Goal: Transaction & Acquisition: Obtain resource

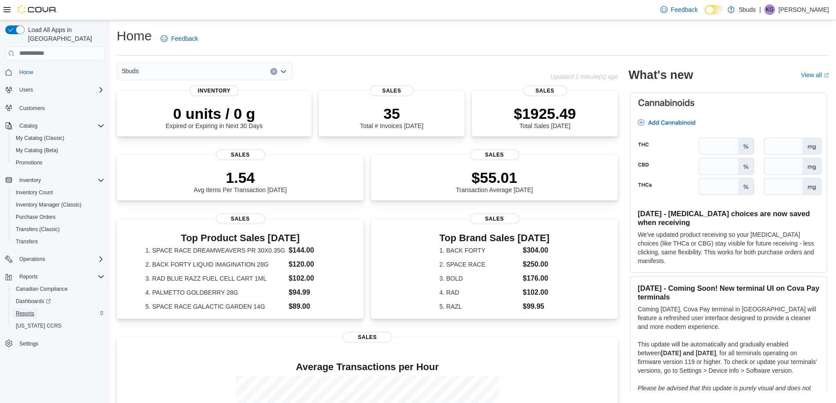
click at [30, 310] on span "Reports" at bounding box center [25, 313] width 18 height 7
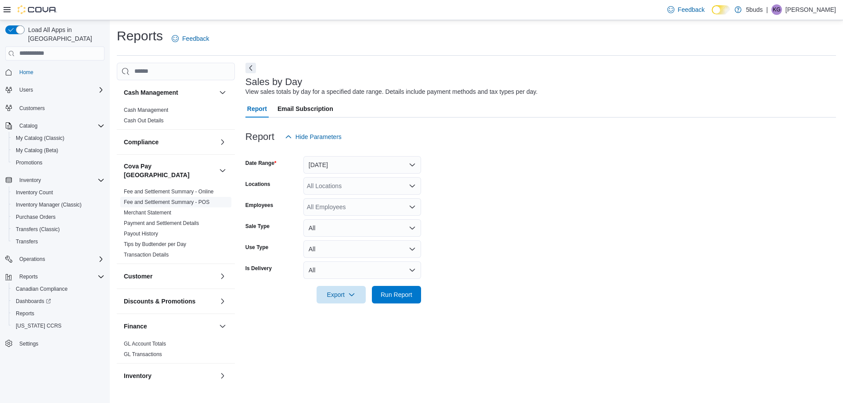
click at [186, 199] on link "Fee and Settlement Summary - POS" at bounding box center [167, 202] width 86 height 6
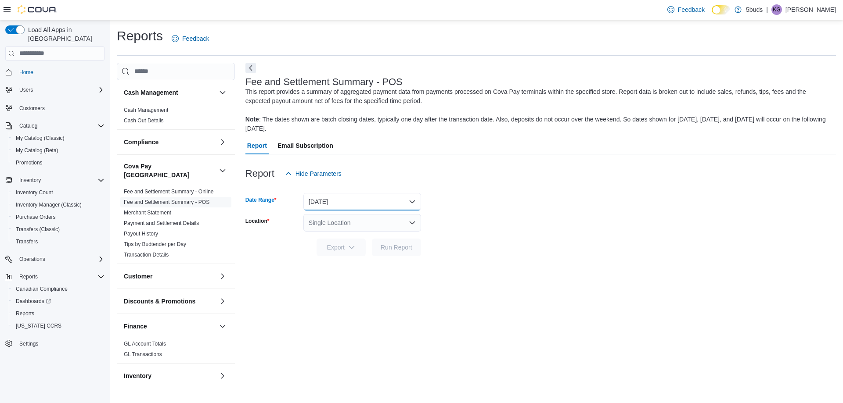
click at [331, 198] on button "Yesterday" at bounding box center [362, 202] width 118 height 18
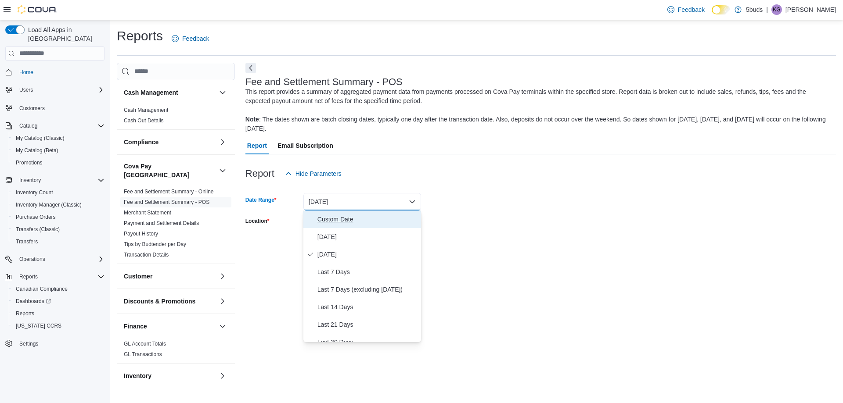
click at [324, 220] on span "Custom Date" at bounding box center [367, 219] width 100 height 11
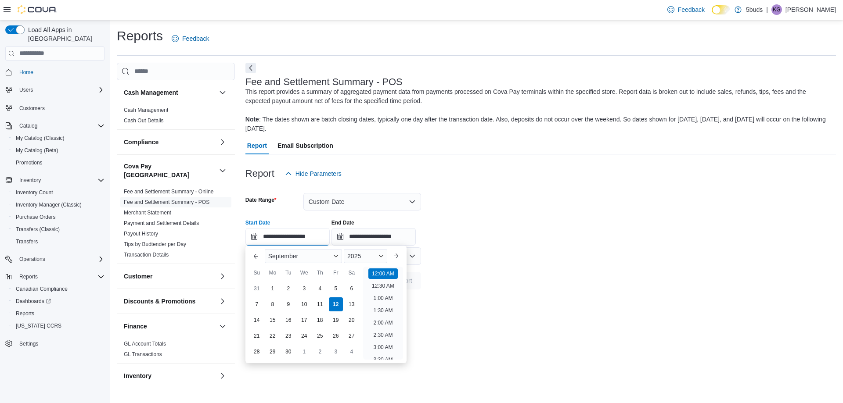
click at [257, 237] on input "**********" at bounding box center [287, 237] width 84 height 18
click at [272, 306] on div "8" at bounding box center [272, 304] width 15 height 15
type input "**********"
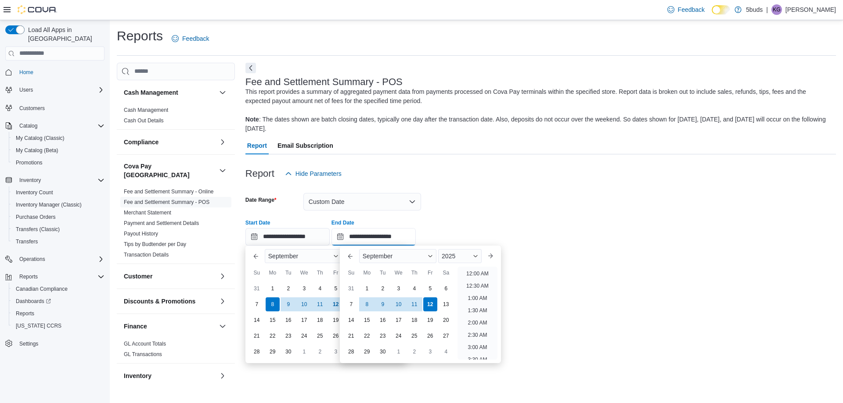
click at [348, 237] on input "**********" at bounding box center [373, 237] width 84 height 18
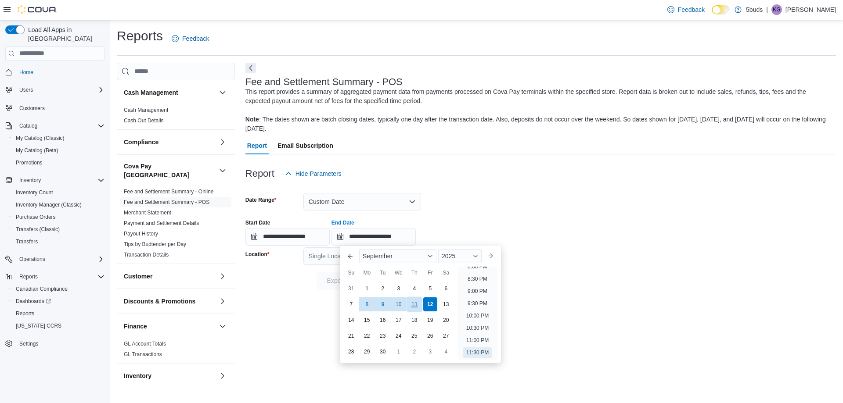
click at [415, 306] on div "11" at bounding box center [414, 304] width 15 height 15
type input "**********"
click at [476, 213] on div "**********" at bounding box center [540, 228] width 590 height 33
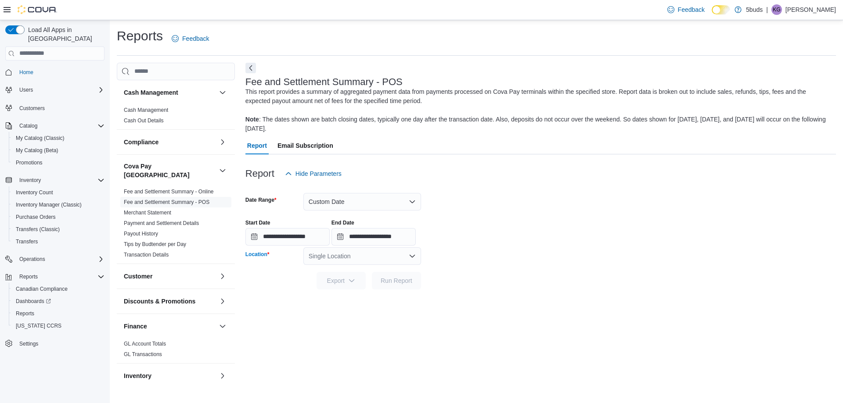
click at [411, 256] on icon "Open list of options" at bounding box center [412, 256] width 7 height 7
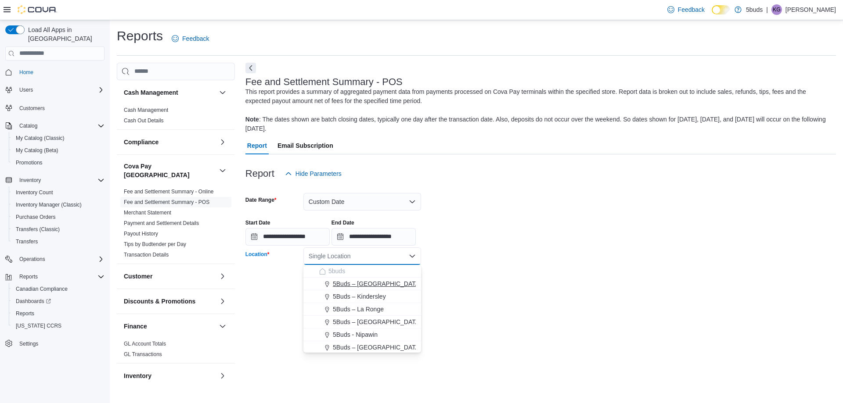
click at [367, 285] on span "5Buds – Humboldt" at bounding box center [377, 284] width 88 height 9
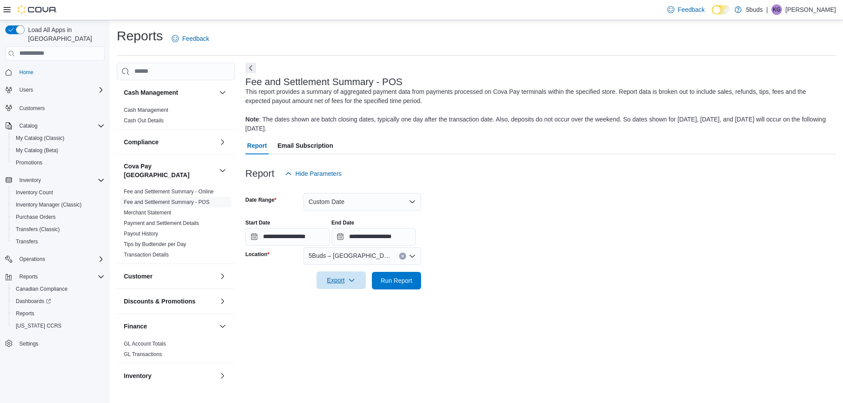
click at [336, 281] on span "Export" at bounding box center [341, 281] width 39 height 18
click at [346, 296] on span "Export to Excel" at bounding box center [343, 298] width 40 height 7
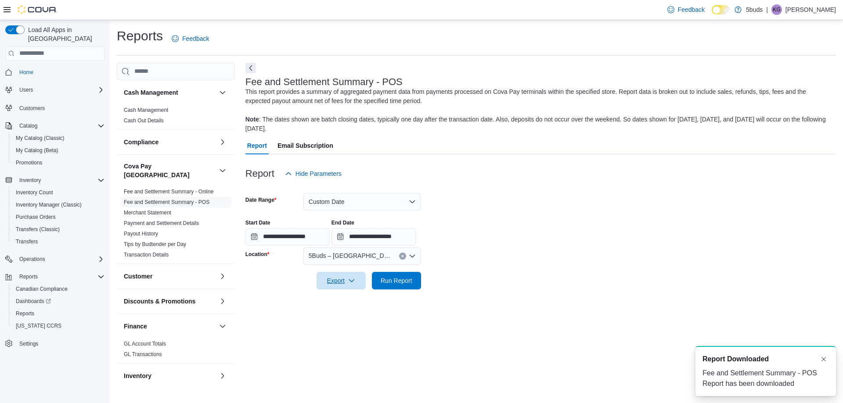
scroll to position [0, 0]
click at [400, 256] on button "Clear input" at bounding box center [402, 256] width 7 height 7
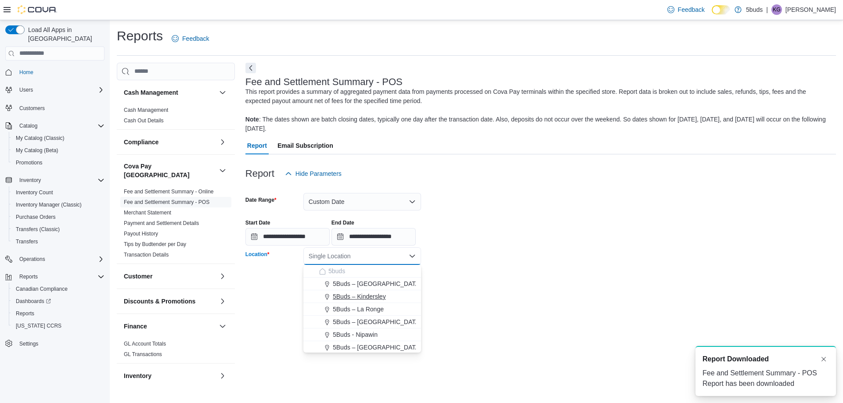
click at [365, 295] on span "5Buds – Kindersley" at bounding box center [359, 296] width 53 height 9
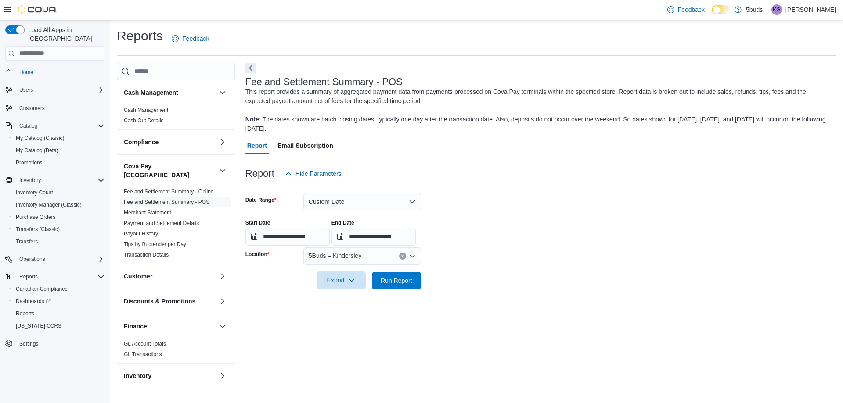
click at [350, 282] on icon "button" at bounding box center [351, 280] width 7 height 7
click at [353, 296] on span "Export to Excel" at bounding box center [343, 298] width 40 height 7
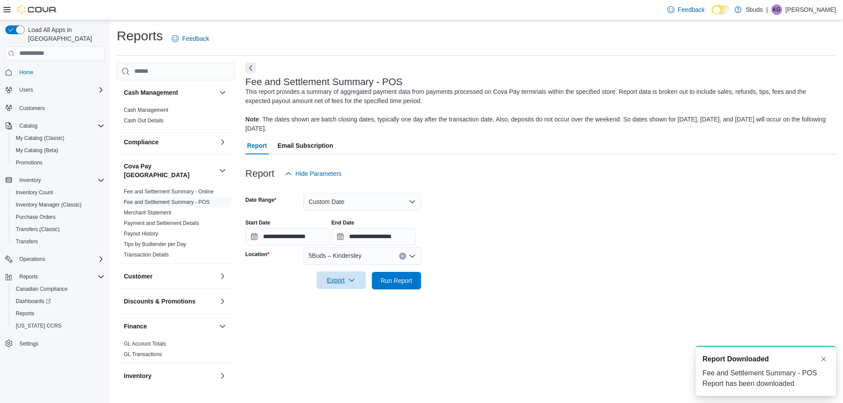
click at [403, 256] on icon "Clear input" at bounding box center [403, 257] width 4 height 4
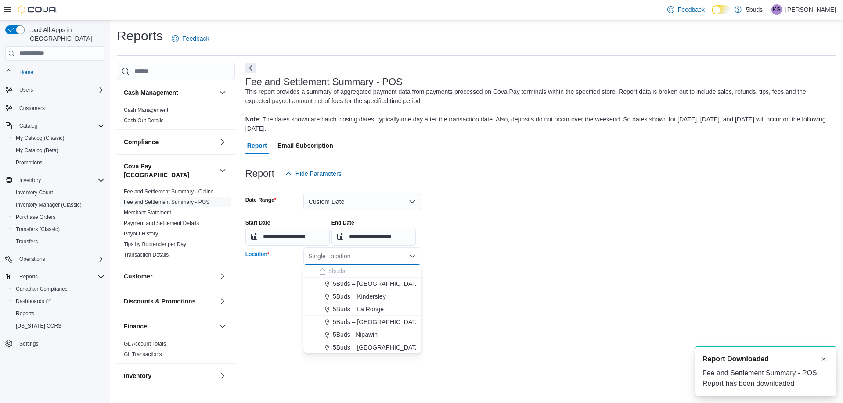
click at [378, 306] on span "5Buds – La Ronge" at bounding box center [358, 309] width 51 height 9
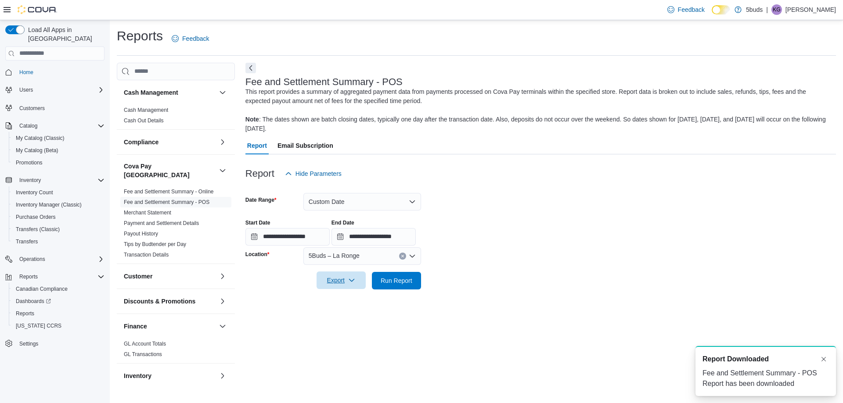
click at [345, 280] on span "Export" at bounding box center [341, 281] width 39 height 18
click at [347, 295] on span "Export to Excel" at bounding box center [343, 298] width 40 height 7
click at [401, 257] on icon "Clear input" at bounding box center [403, 257] width 4 height 4
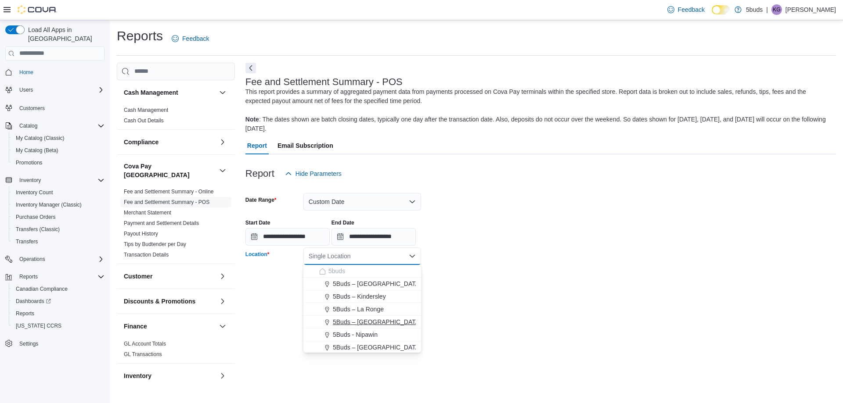
click at [380, 323] on span "5Buds – Meadow Lake" at bounding box center [377, 322] width 88 height 9
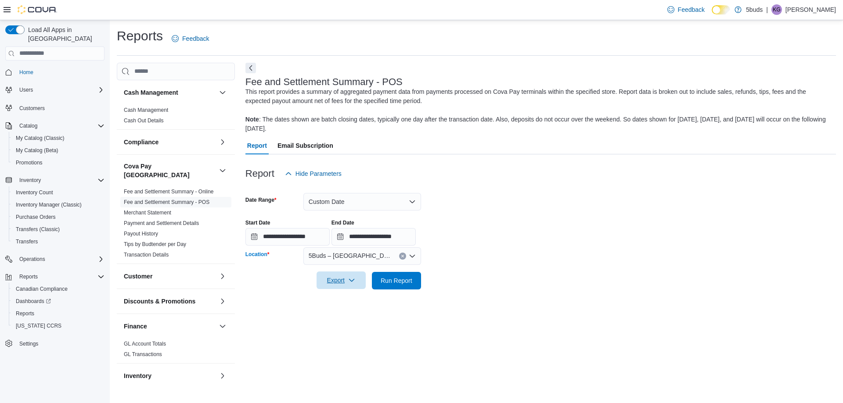
click at [340, 280] on span "Export" at bounding box center [341, 281] width 39 height 18
click at [349, 298] on span "Export to Excel" at bounding box center [343, 298] width 40 height 7
click at [404, 257] on button "Clear input" at bounding box center [402, 256] width 7 height 7
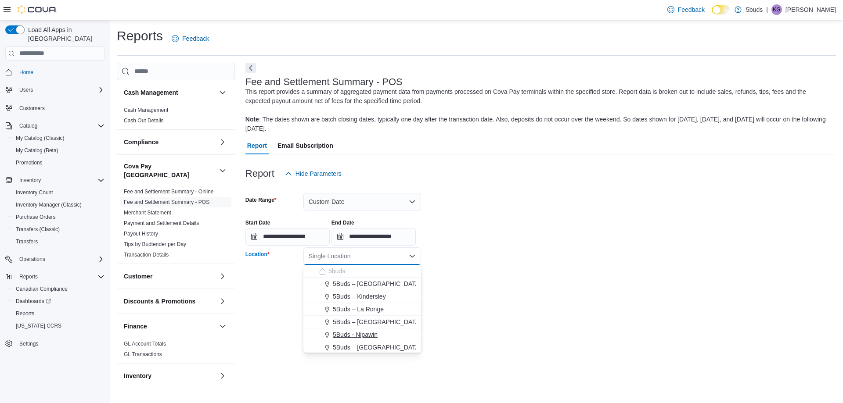
click at [359, 337] on span "5Buds - Nipawin" at bounding box center [355, 335] width 45 height 9
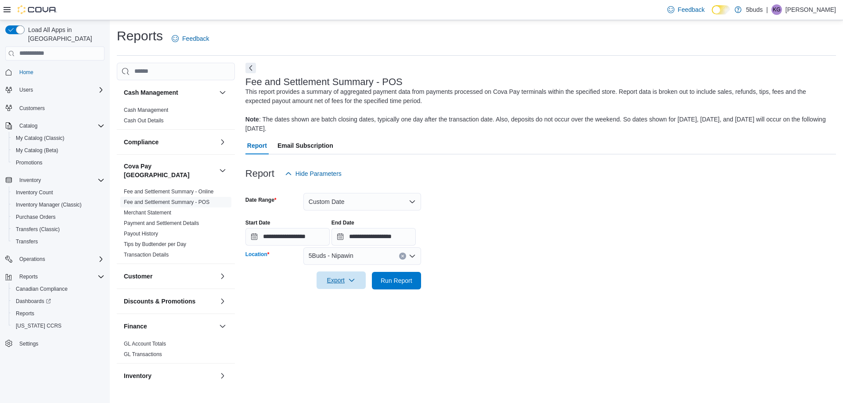
click at [349, 276] on span "Export" at bounding box center [341, 281] width 39 height 18
click at [352, 296] on span "Export to Excel" at bounding box center [343, 298] width 40 height 7
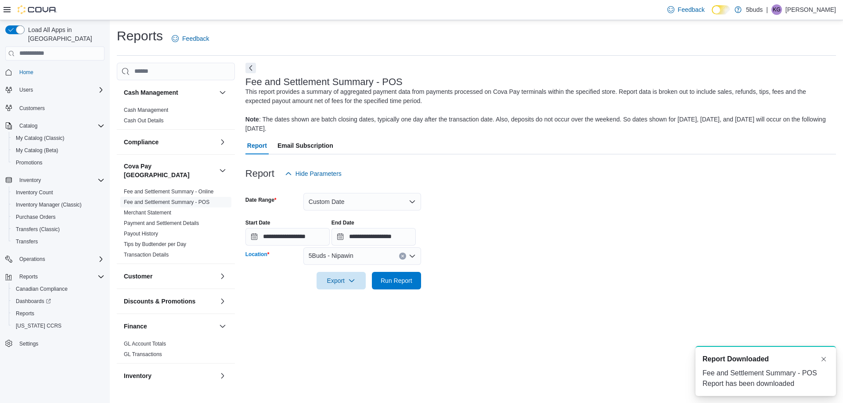
click at [403, 256] on icon "Clear input" at bounding box center [402, 256] width 2 height 2
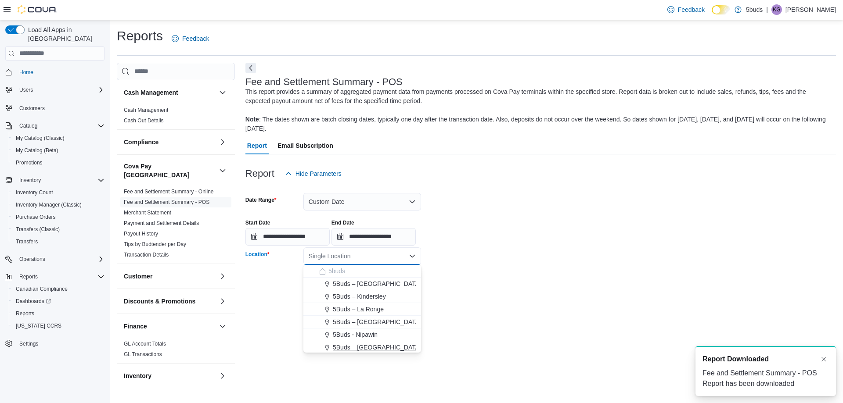
click at [375, 350] on span "5Buds – North Battleford" at bounding box center [377, 347] width 88 height 9
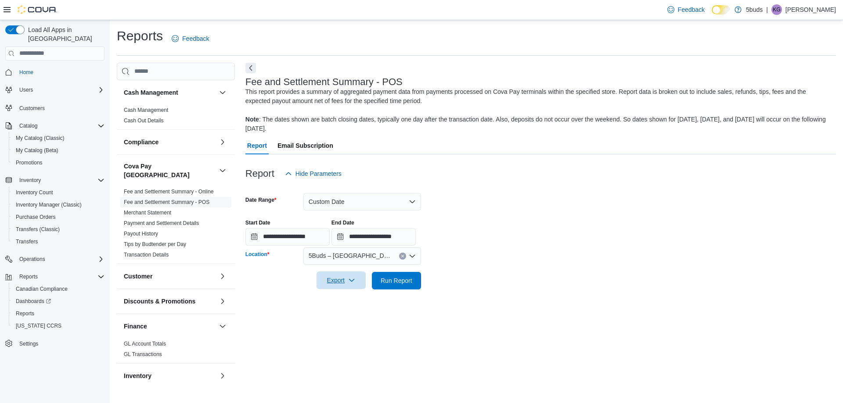
click at [352, 277] on icon "button" at bounding box center [351, 280] width 7 height 7
click at [352, 300] on span "Export to Excel" at bounding box center [343, 298] width 40 height 7
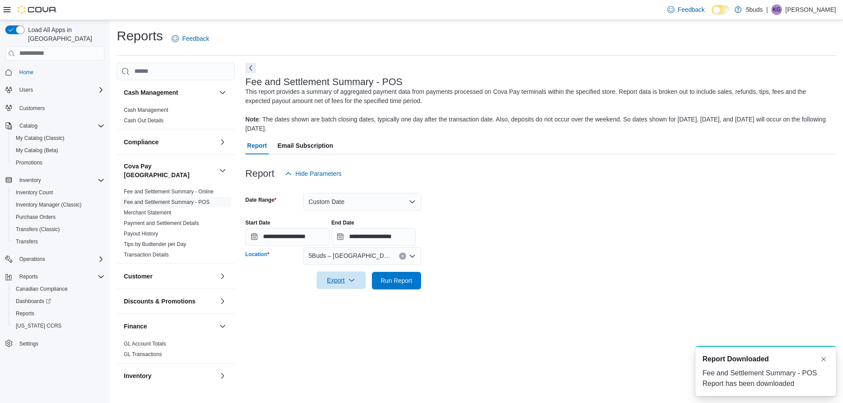
click at [402, 256] on icon "Clear input" at bounding box center [402, 256] width 2 height 2
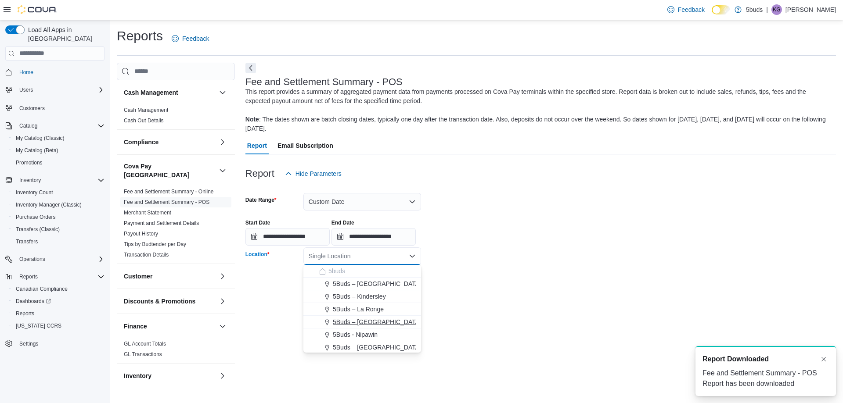
scroll to position [44, 0]
click at [386, 317] on span "5Buds – Prince Albert" at bounding box center [380, 316] width 94 height 9
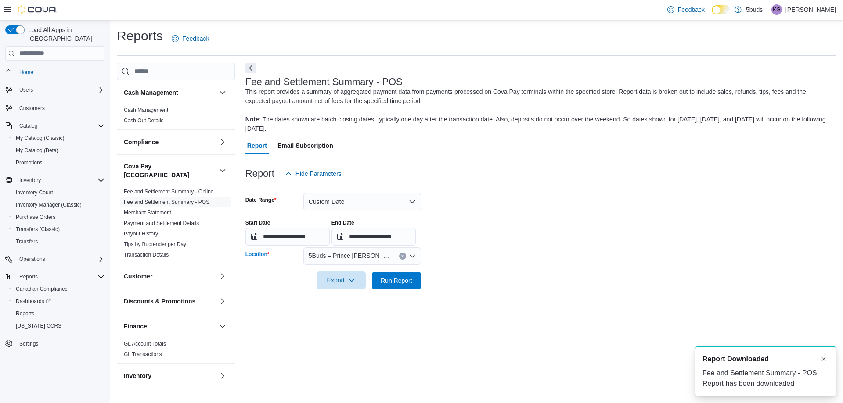
click at [342, 281] on span "Export" at bounding box center [341, 281] width 39 height 18
click at [345, 299] on span "Export to Excel" at bounding box center [343, 298] width 40 height 7
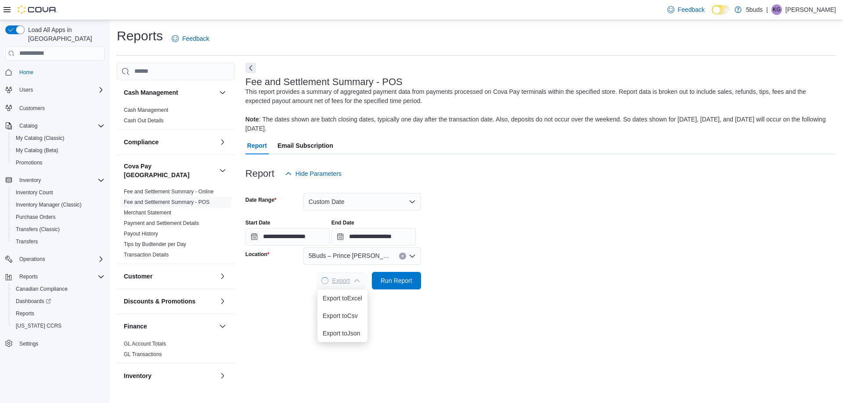
scroll to position [0, 0]
click at [402, 255] on icon "Clear input" at bounding box center [403, 257] width 4 height 4
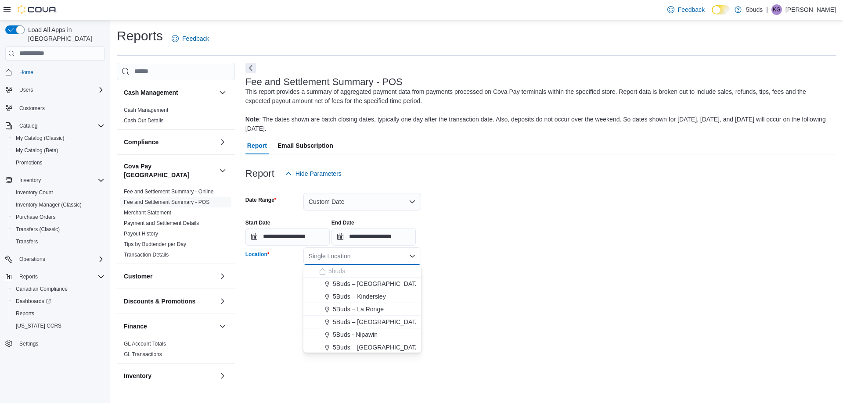
scroll to position [44, 0]
click at [364, 328] on span "5Buds - Regina" at bounding box center [369, 329] width 73 height 9
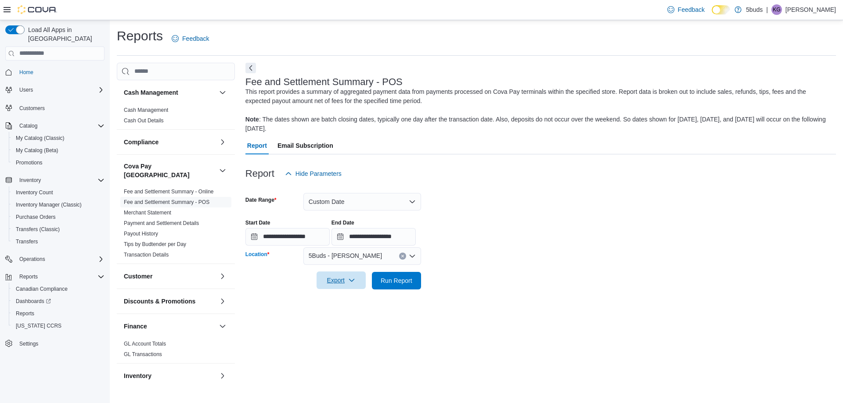
click at [341, 282] on span "Export" at bounding box center [341, 281] width 39 height 18
click at [345, 299] on span "Export to Excel" at bounding box center [343, 298] width 40 height 7
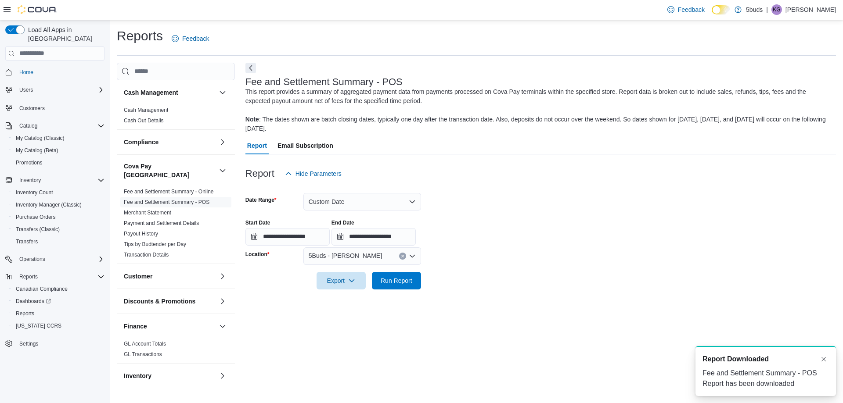
click at [401, 257] on icon "Clear input" at bounding box center [403, 257] width 4 height 4
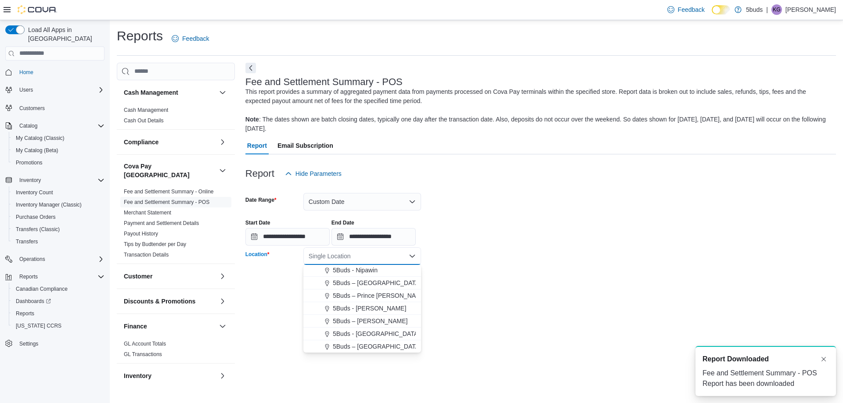
scroll to position [65, 0]
click at [375, 324] on span "5Buds – Warman" at bounding box center [370, 321] width 75 height 9
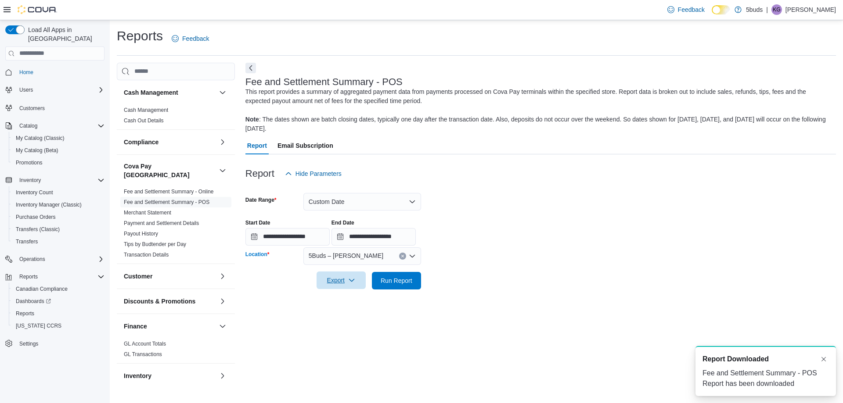
click at [349, 281] on icon "button" at bounding box center [351, 280] width 7 height 7
click at [349, 300] on span "Export to Excel" at bounding box center [343, 298] width 40 height 7
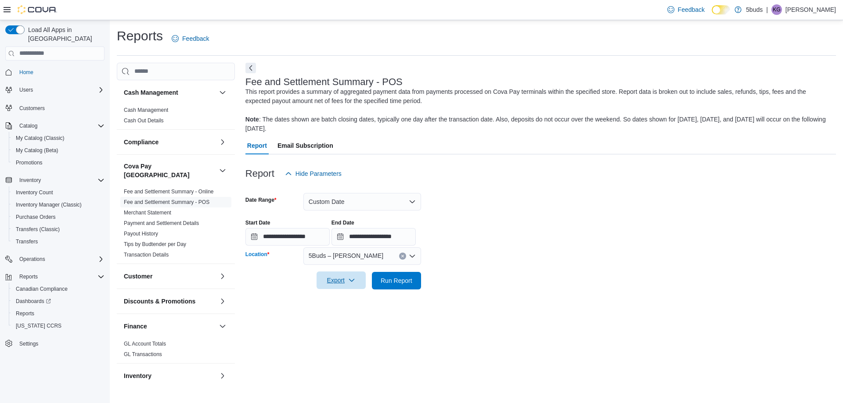
click at [404, 256] on button "Clear input" at bounding box center [402, 256] width 7 height 7
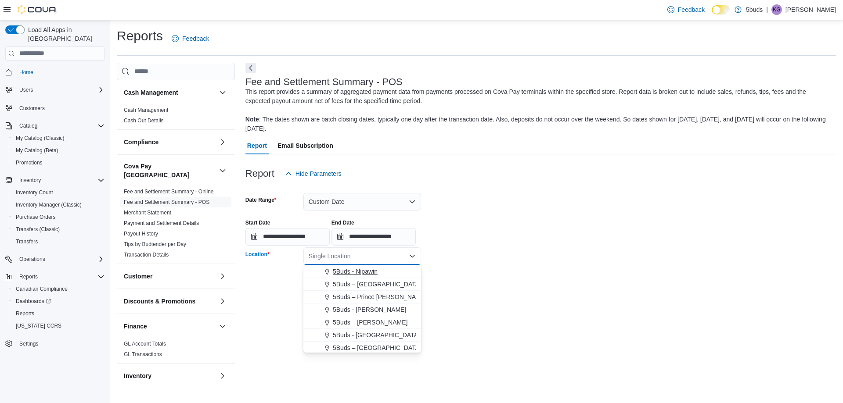
scroll to position [65, 0]
click at [369, 335] on span "5Buds - Weyburn" at bounding box center [376, 333] width 87 height 9
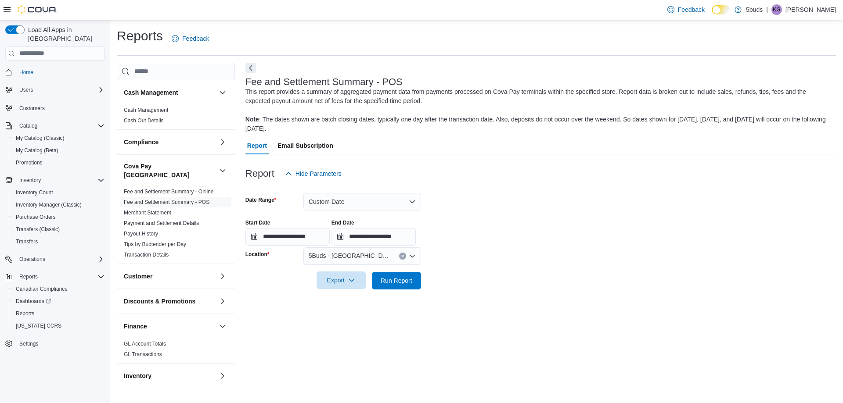
click at [346, 277] on span "Export" at bounding box center [341, 281] width 39 height 18
click at [353, 298] on span "Export to Excel" at bounding box center [343, 298] width 40 height 7
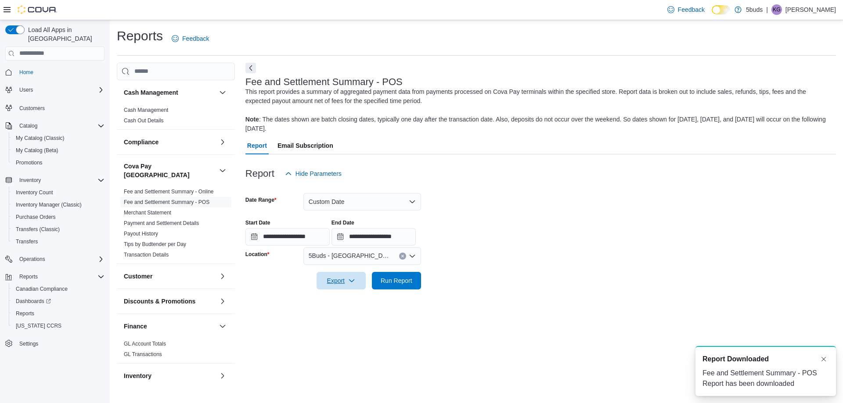
scroll to position [0, 0]
click at [400, 258] on button "Clear input" at bounding box center [402, 256] width 7 height 7
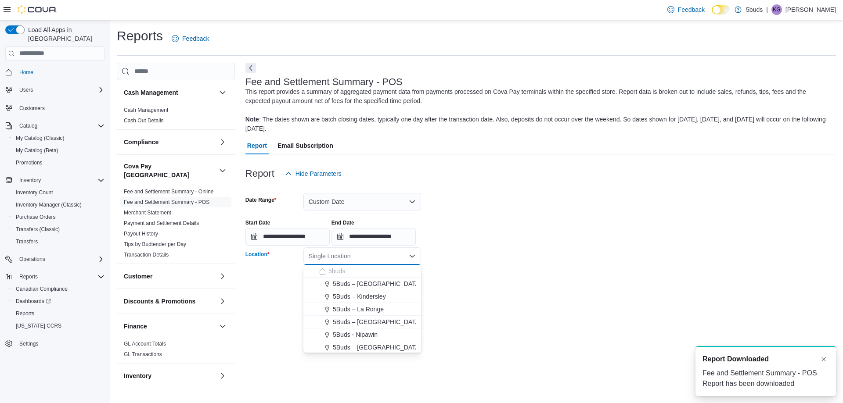
scroll to position [65, 0]
click at [371, 346] on span "5Buds – Yorkton" at bounding box center [377, 346] width 88 height 9
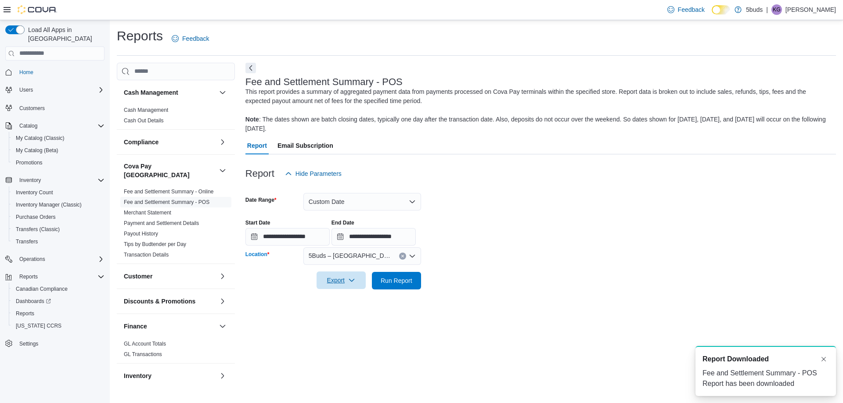
click at [336, 282] on span "Export" at bounding box center [341, 281] width 39 height 18
click at [344, 297] on span "Export to Excel" at bounding box center [343, 298] width 40 height 7
